Goal: Information Seeking & Learning: Learn about a topic

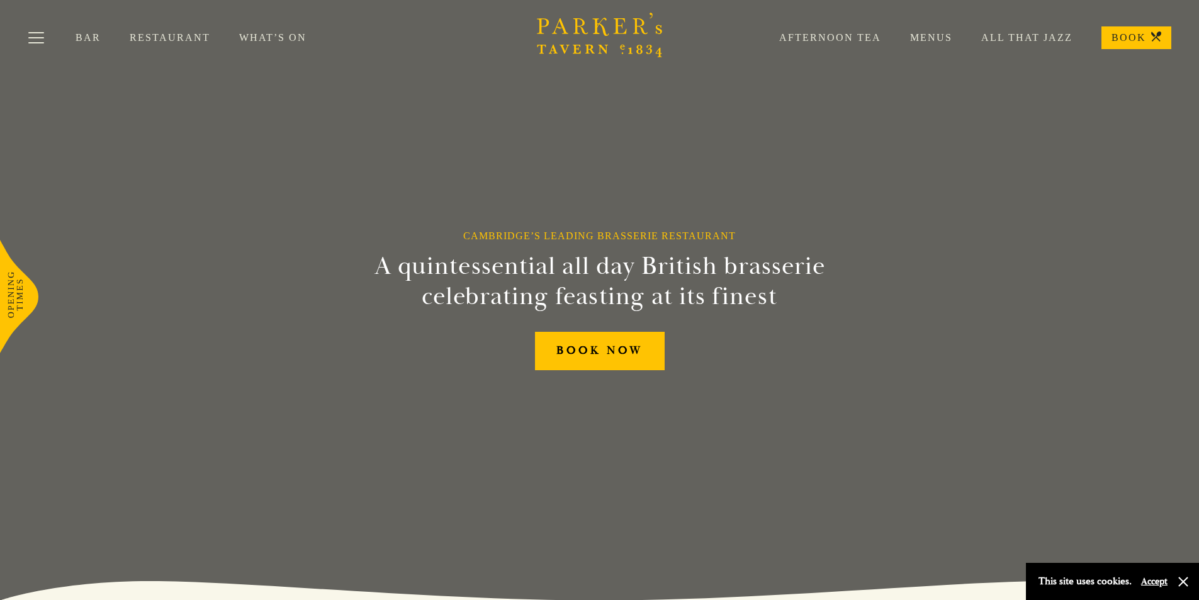
click at [936, 30] on div "Afternoon Tea Menus All That Jazz BOOK" at bounding box center [961, 37] width 421 height 23
click at [938, 37] on link "Menus" at bounding box center [916, 37] width 71 height 13
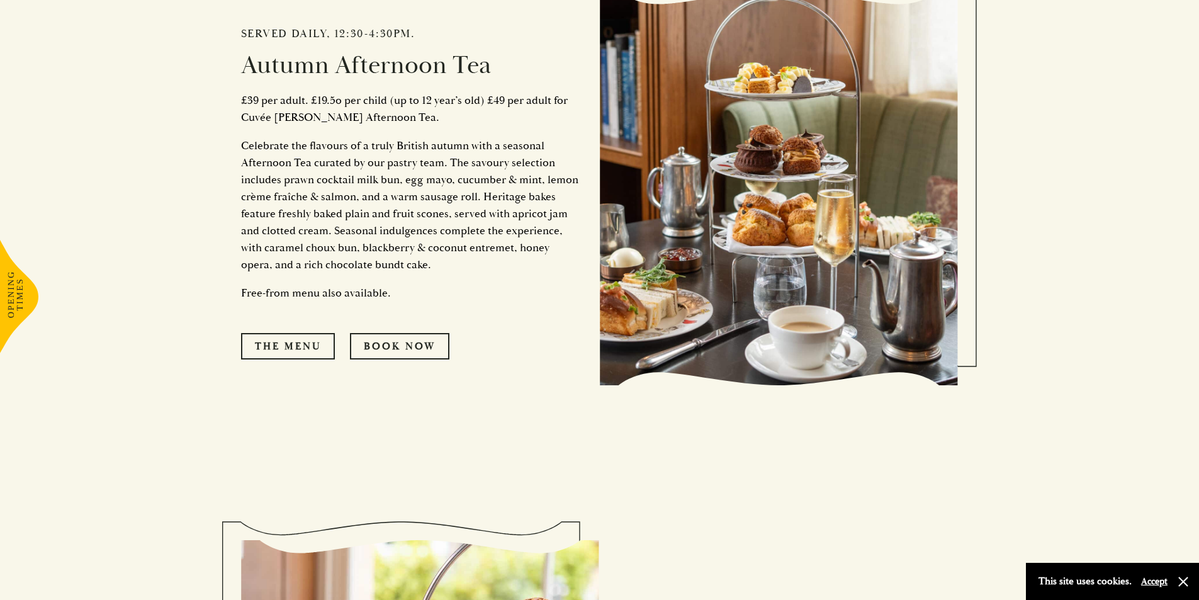
scroll to position [725, 0]
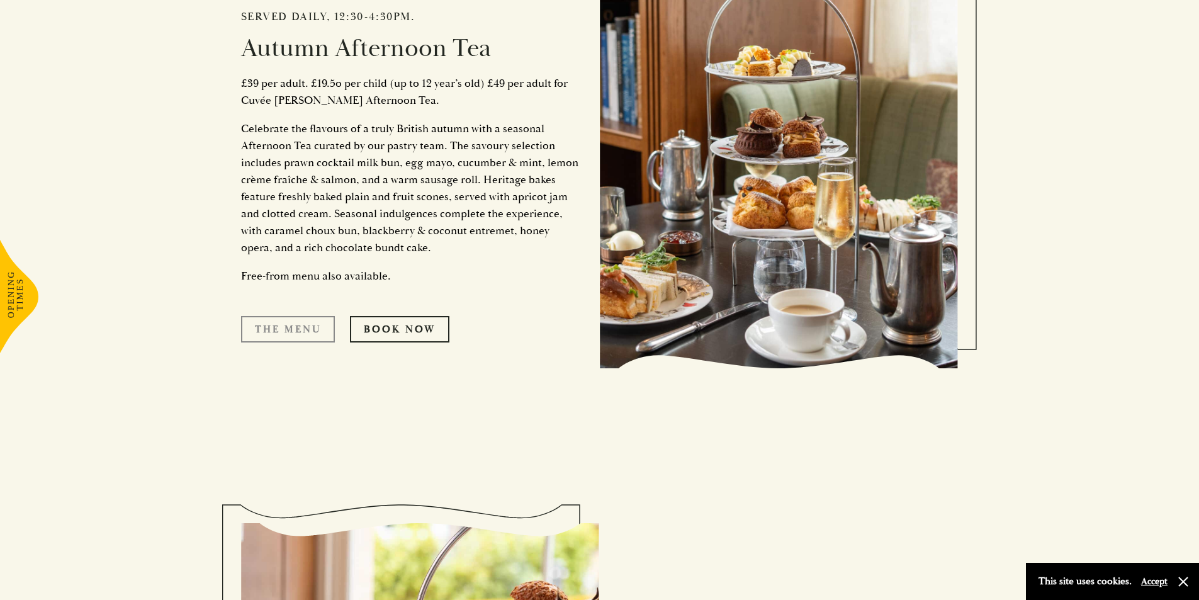
click at [284, 316] on link "The Menu" at bounding box center [288, 329] width 94 height 26
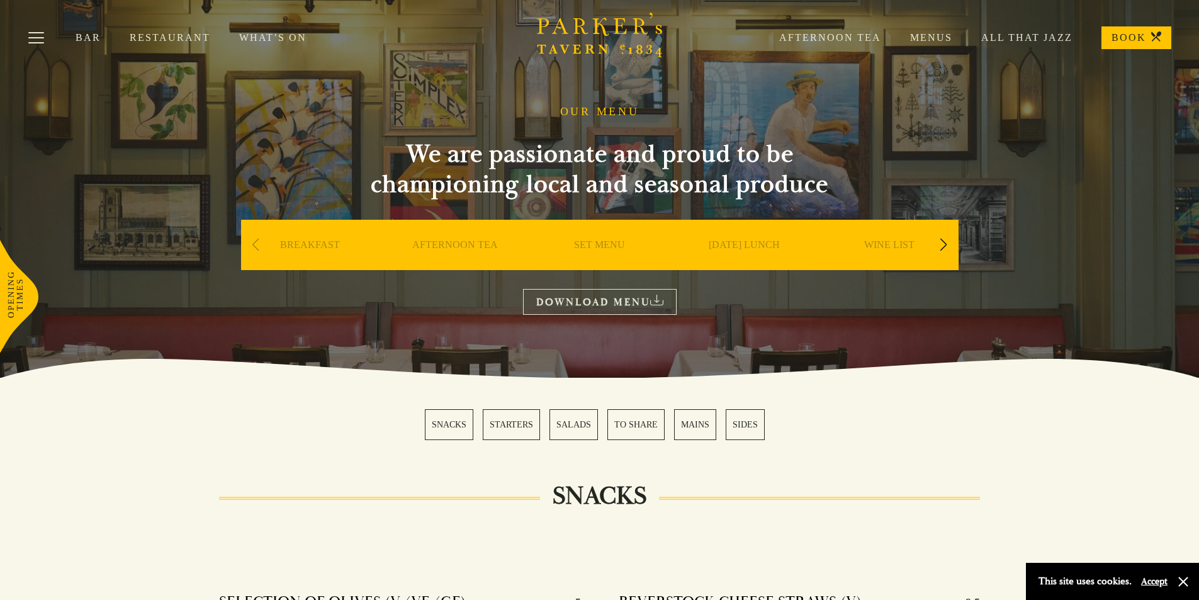
click at [762, 244] on link "SUNDAY LUNCH" at bounding box center [744, 264] width 71 height 50
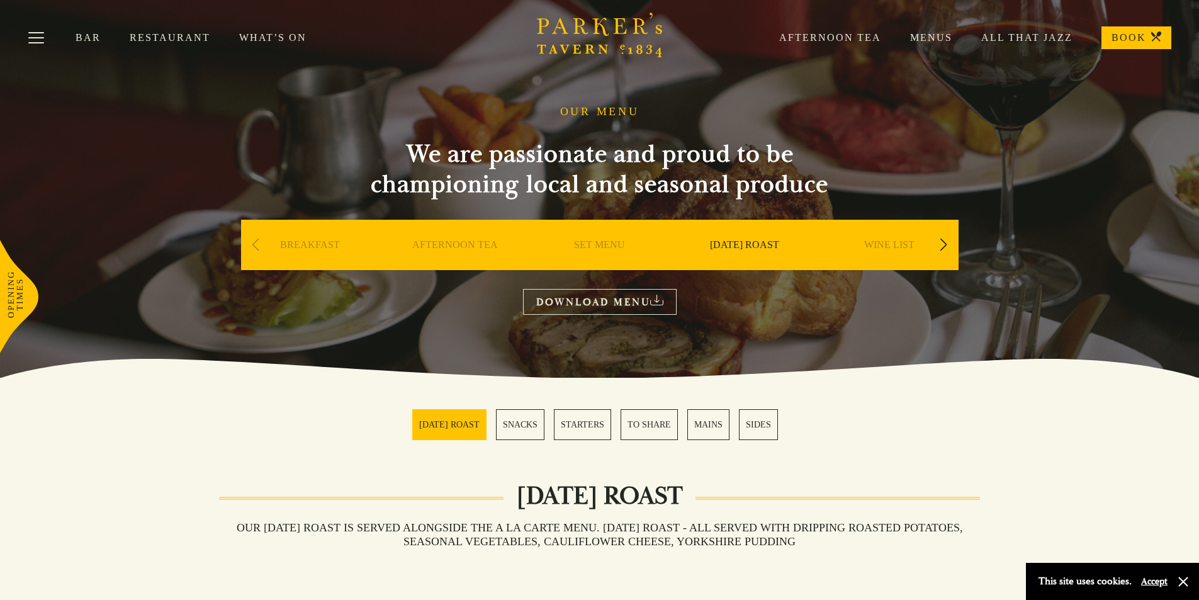
click at [947, 236] on div "Next slide" at bounding box center [944, 245] width 17 height 28
click at [764, 241] on div "DESSERT" at bounding box center [745, 264] width 139 height 88
click at [764, 242] on link "DESSERT" at bounding box center [745, 264] width 44 height 50
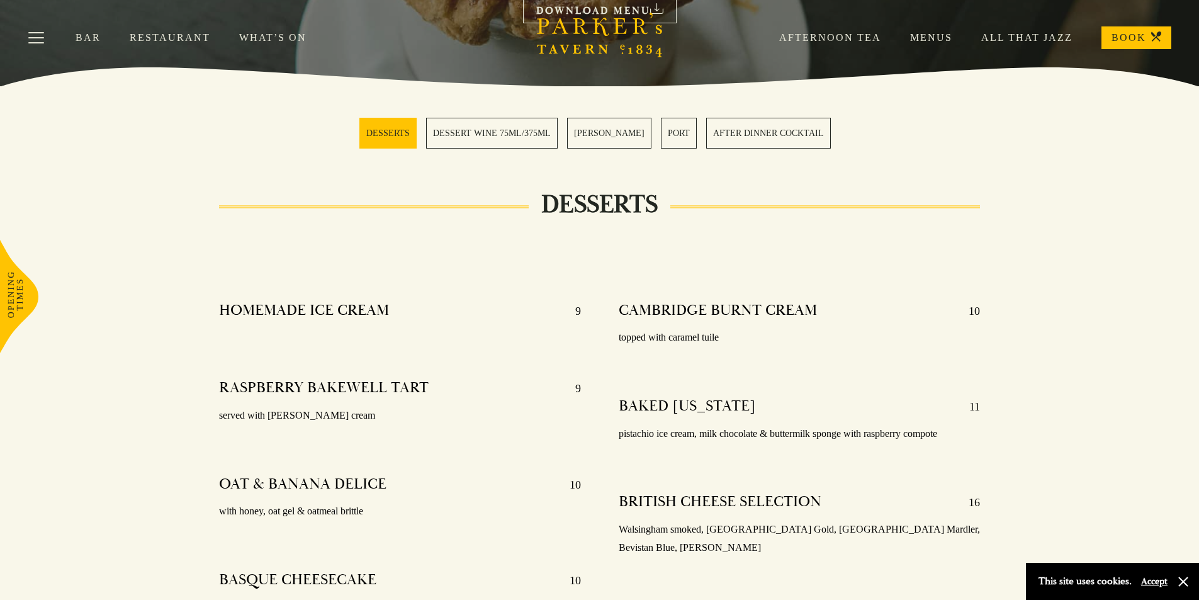
scroll to position [126, 0]
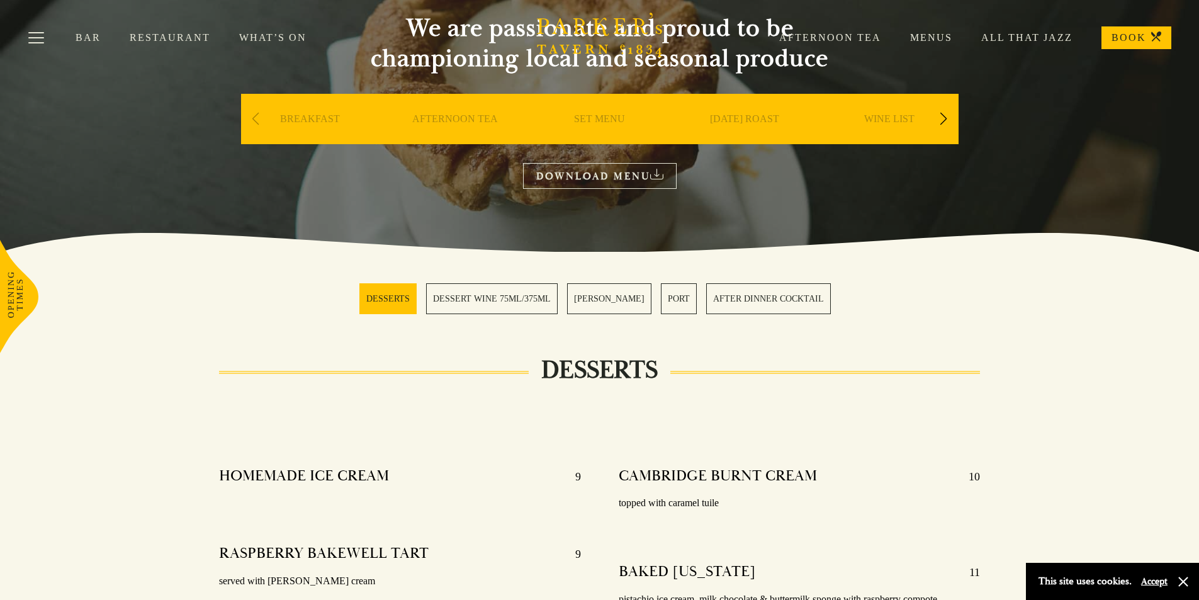
click at [940, 118] on div "Next slide" at bounding box center [944, 119] width 17 height 28
click at [747, 118] on link "BAR" at bounding box center [744, 138] width 21 height 50
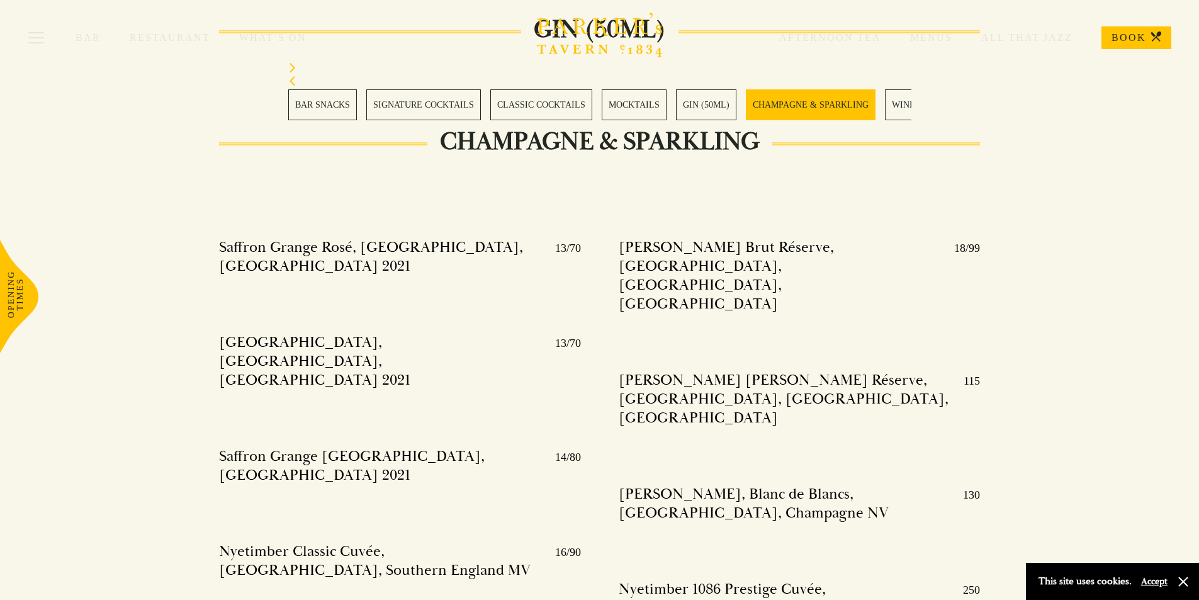
scroll to position [2707, 0]
